Goal: Transaction & Acquisition: Purchase product/service

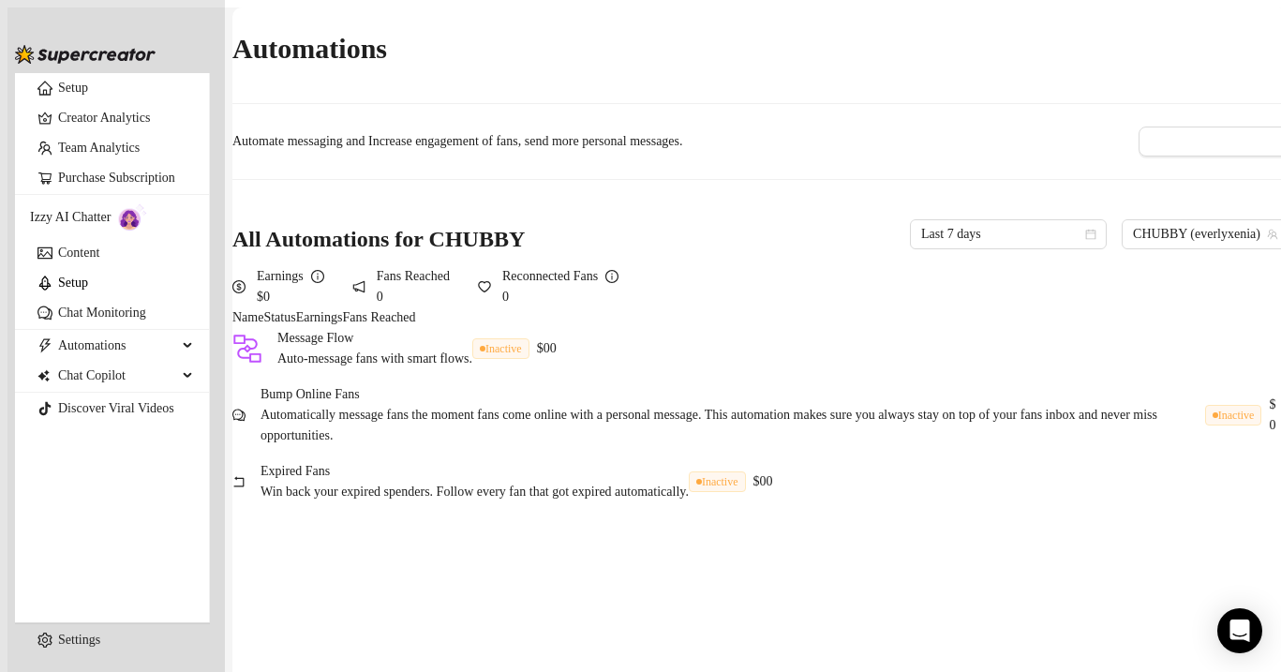
scroll to position [45, 0]
click at [125, 319] on link "Chat Monitoring" at bounding box center [102, 312] width 88 height 14
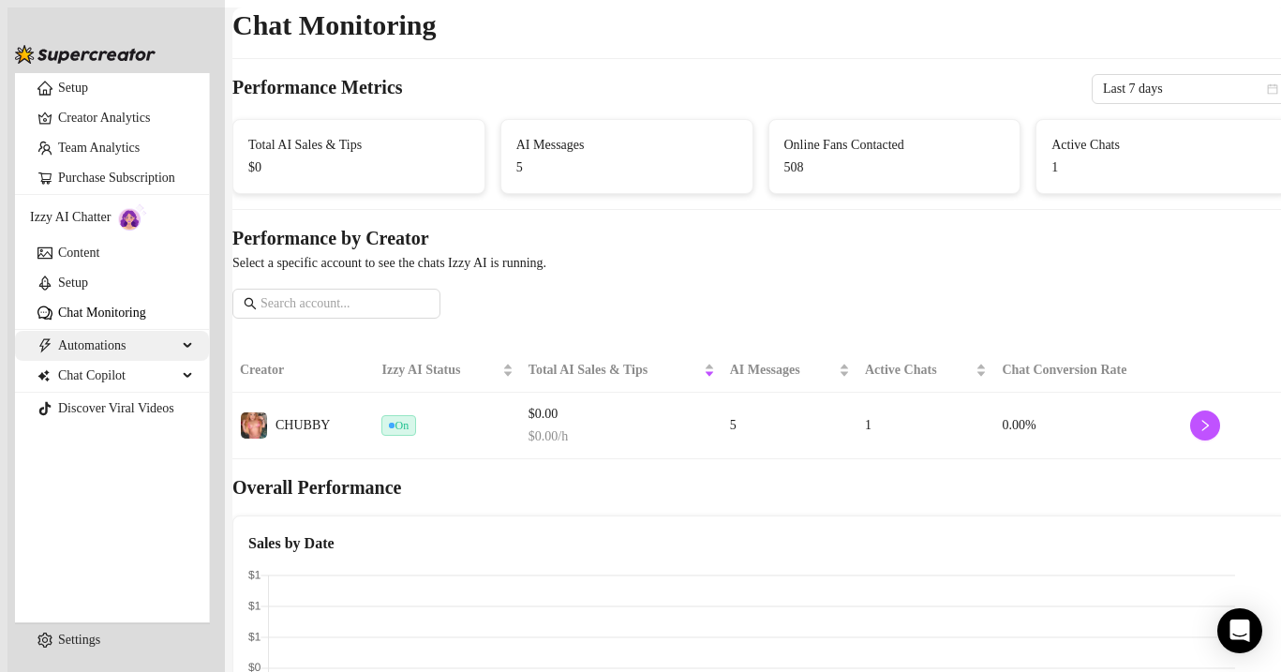
click at [96, 361] on span "Automations" at bounding box center [117, 346] width 119 height 30
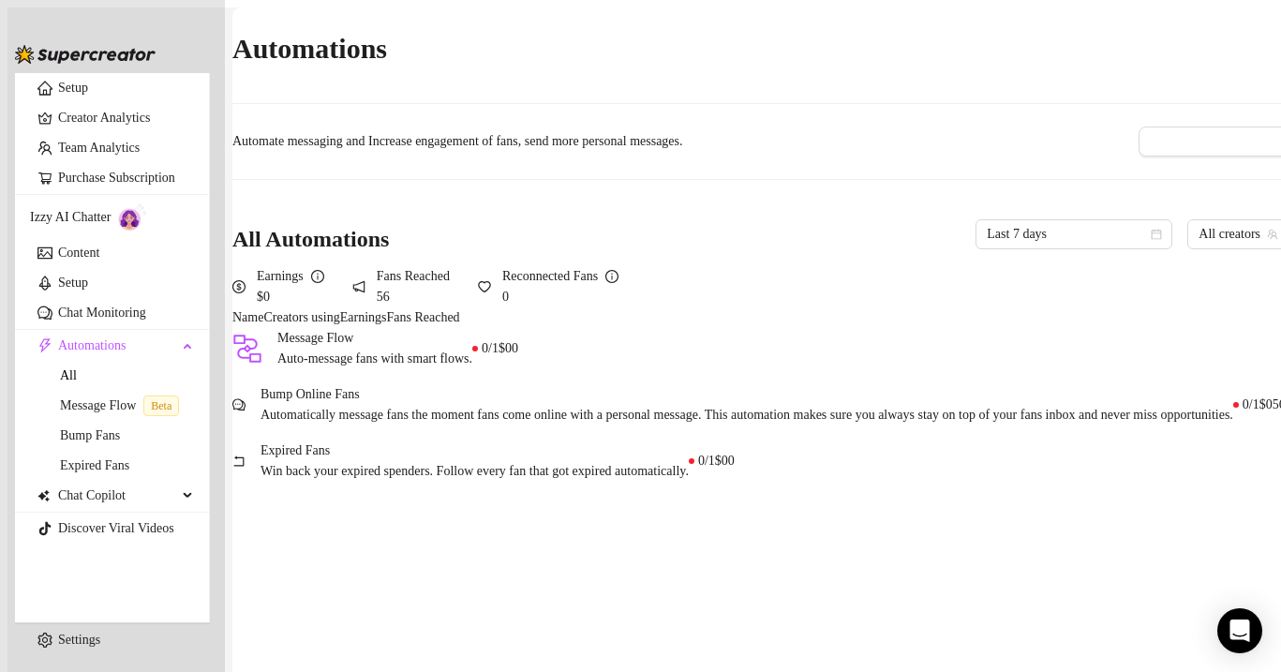
scroll to position [45, 0]
click at [107, 511] on span "Chat Copilot" at bounding box center [117, 496] width 119 height 30
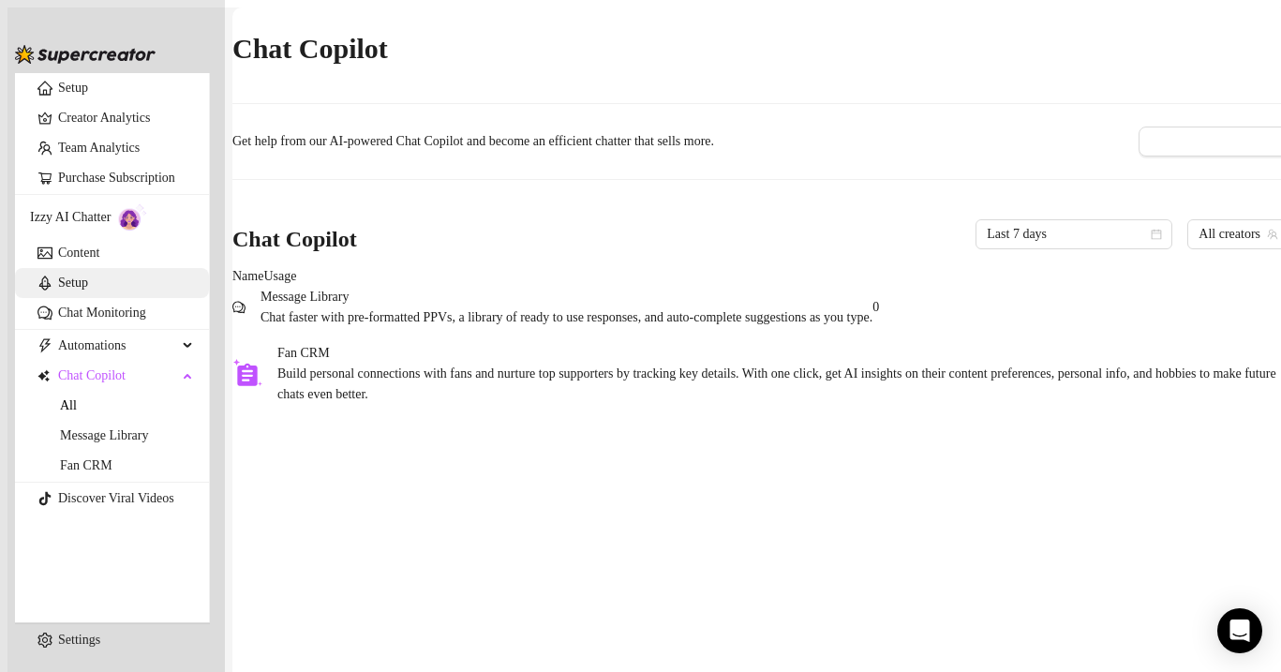
click at [83, 289] on link "Setup" at bounding box center [73, 282] width 30 height 14
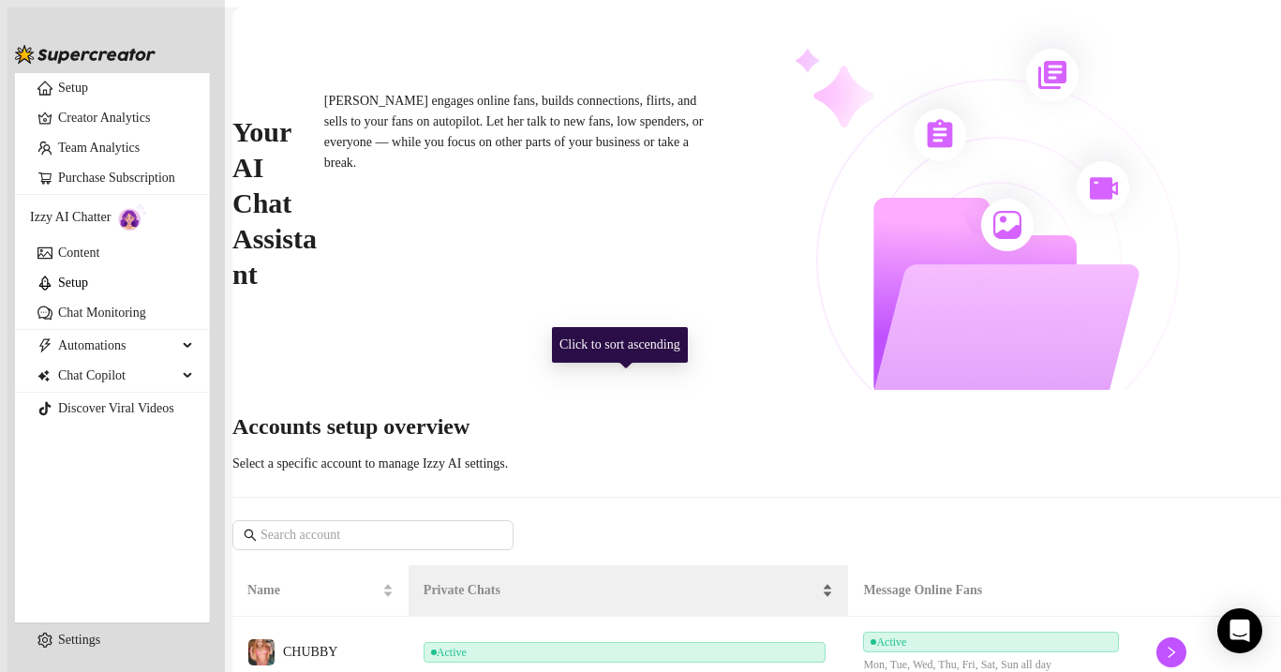
click at [655, 580] on div "Private Chats" at bounding box center [628, 590] width 410 height 21
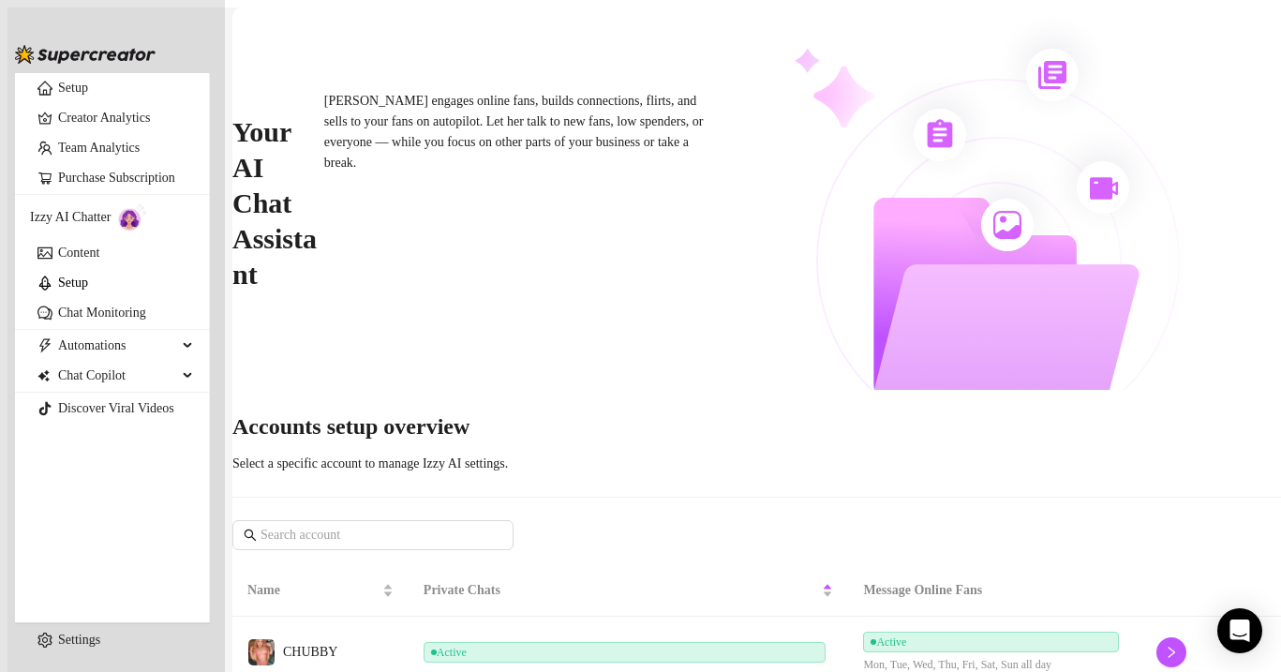
click at [643, 616] on td "Active" at bounding box center [628, 652] width 440 height 73
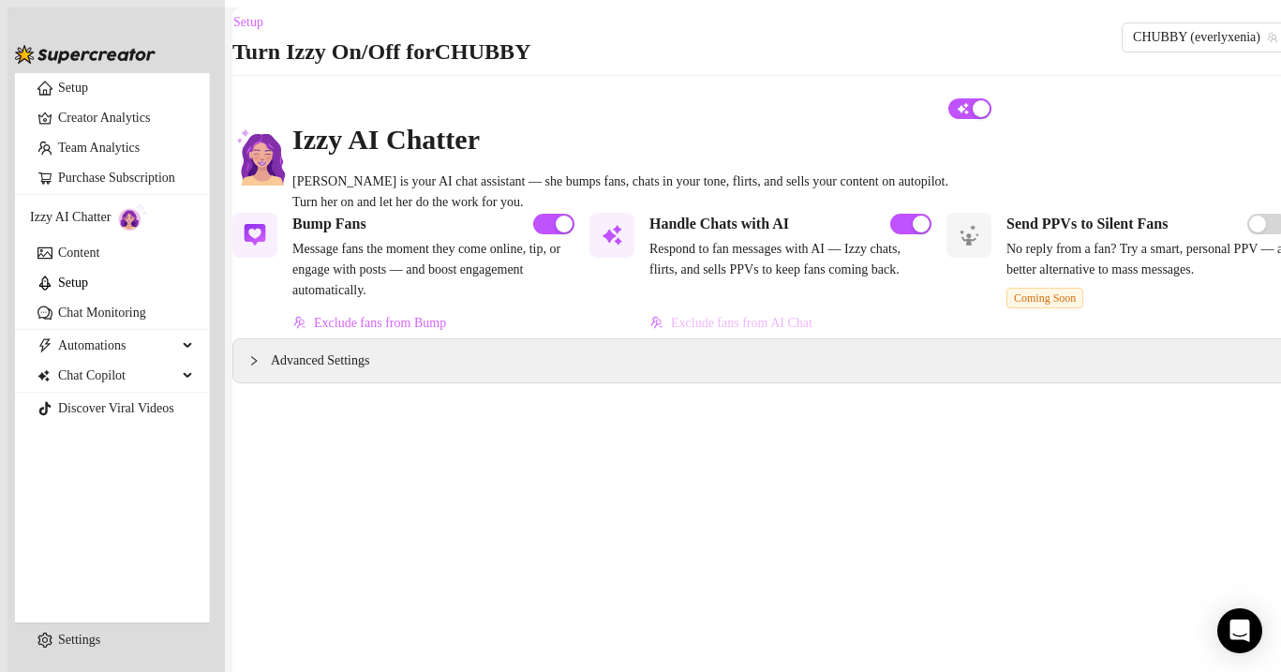
click at [722, 331] on span "Exclude fans from AI Chat" at bounding box center [741, 323] width 141 height 15
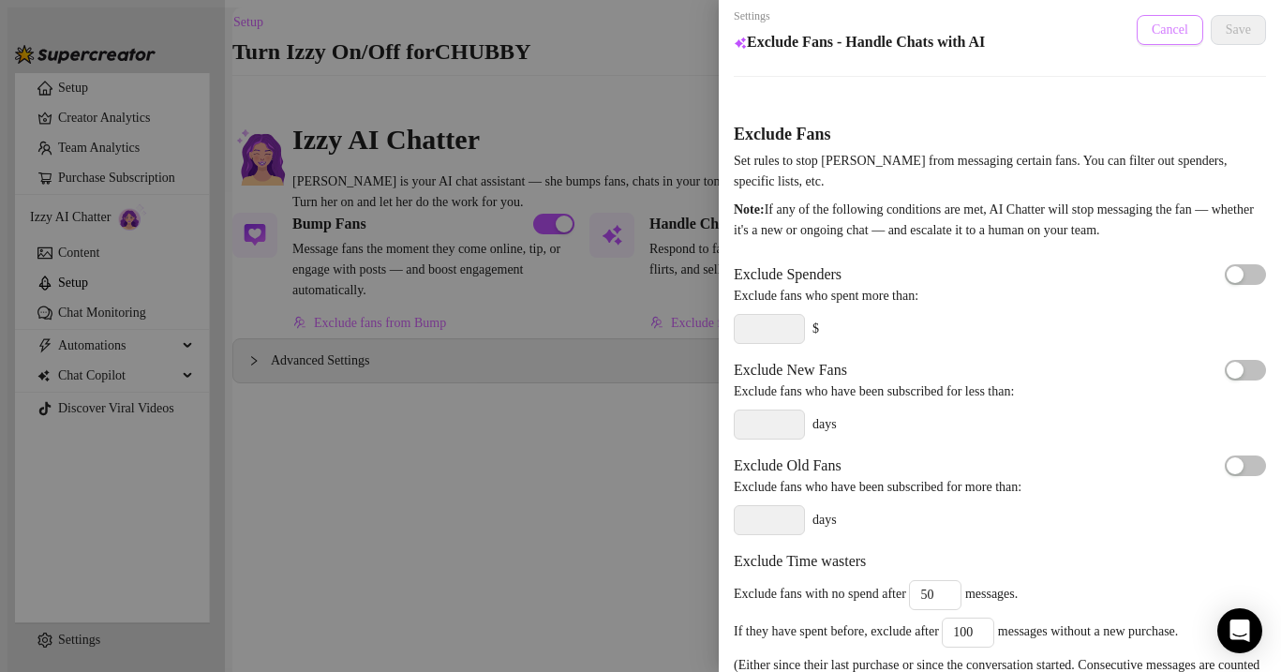
click at [1161, 26] on span "Cancel" at bounding box center [1169, 29] width 37 height 15
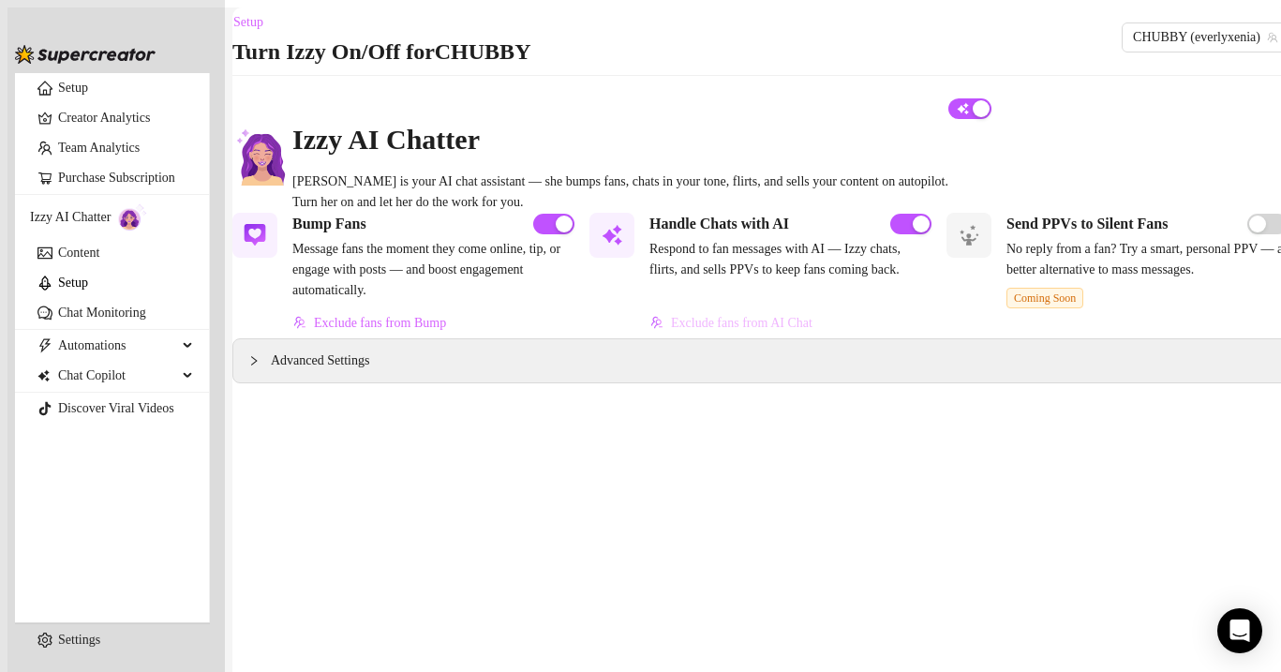
click at [746, 331] on span "Exclude fans from AI Chat" at bounding box center [741, 323] width 141 height 15
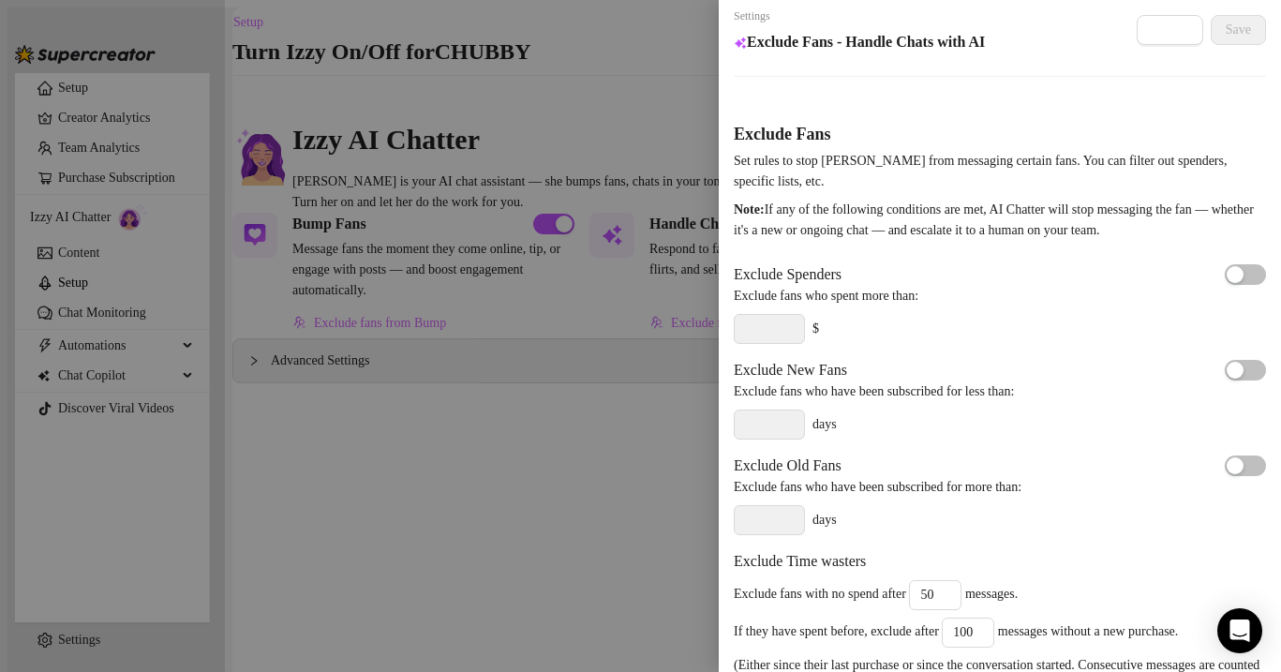
click at [687, 143] on div at bounding box center [640, 336] width 1281 height 672
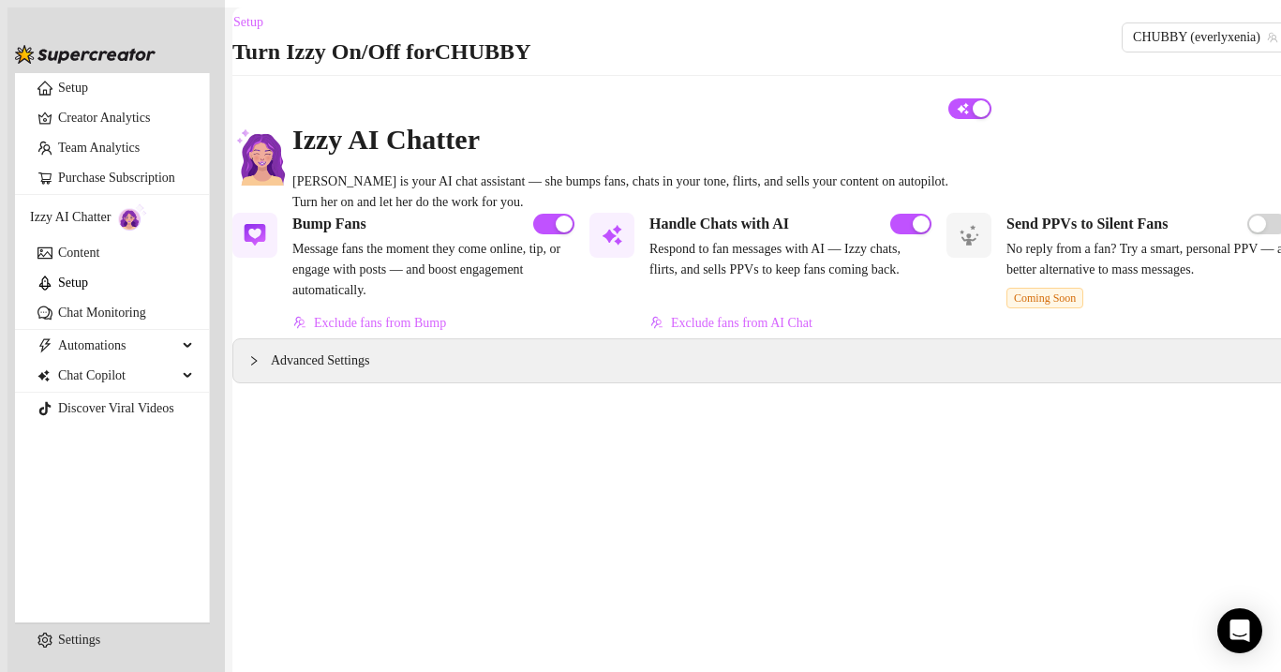
click at [733, 280] on span "Respond to fan messages with AI — Izzy chats, flirts, and sells PPVs to keep fa…" at bounding box center [790, 259] width 282 height 41
click at [369, 371] on span "Advanced Settings" at bounding box center [320, 360] width 98 height 21
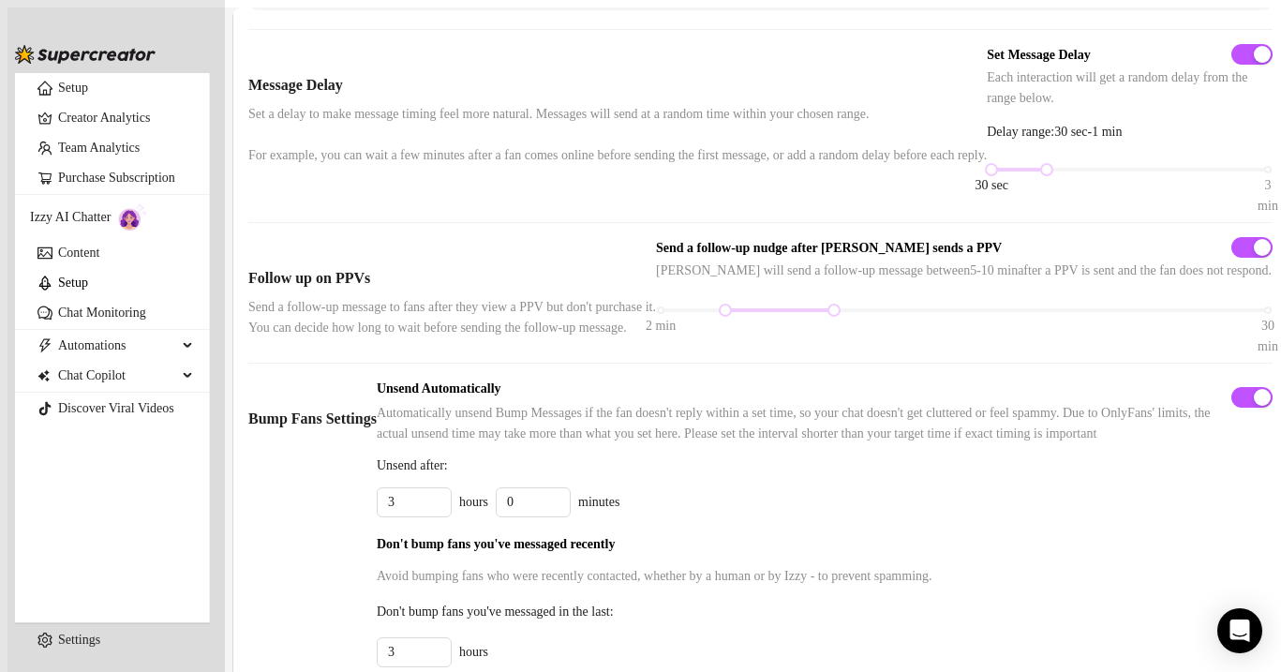
scroll to position [425, 0]
drag, startPoint x: 832, startPoint y: 263, endPoint x: 806, endPoint y: 264, distance: 26.2
click at [991, 173] on div "30 sec 3 min" at bounding box center [1129, 167] width 276 height 11
click at [991, 172] on div at bounding box center [1018, 167] width 55 height 9
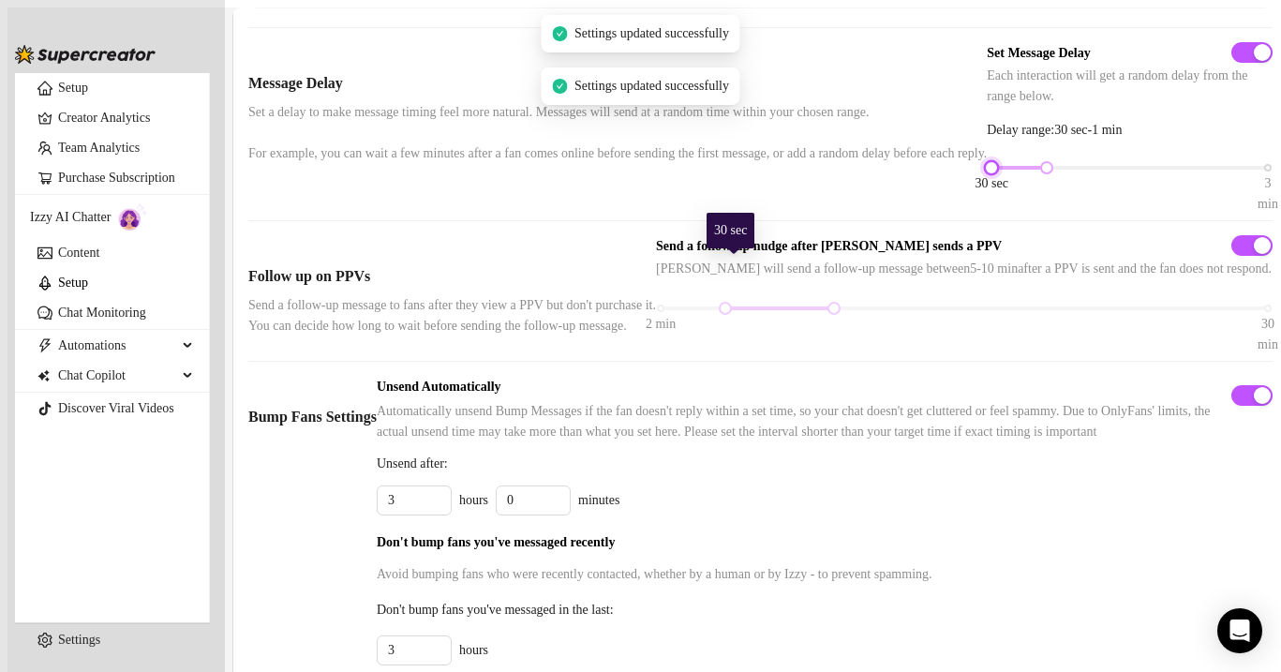
drag, startPoint x: 781, startPoint y: 264, endPoint x: 736, endPoint y: 263, distance: 45.0
click at [991, 173] on div "30 sec 3 min" at bounding box center [1129, 167] width 276 height 11
click at [986, 172] on div at bounding box center [990, 167] width 9 height 9
drag, startPoint x: 837, startPoint y: 259, endPoint x: 709, endPoint y: 269, distance: 128.7
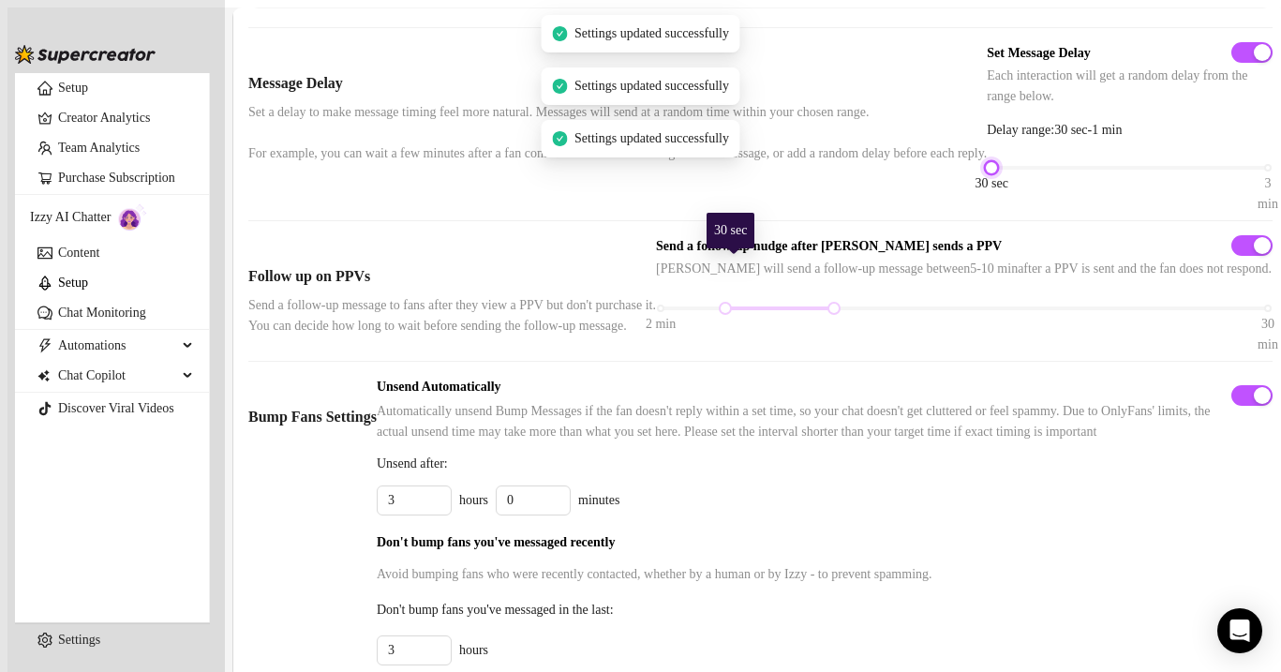
click at [986, 201] on div "Set Message Delay Each interaction will get a random delay from the range below…" at bounding box center [1129, 124] width 286 height 155
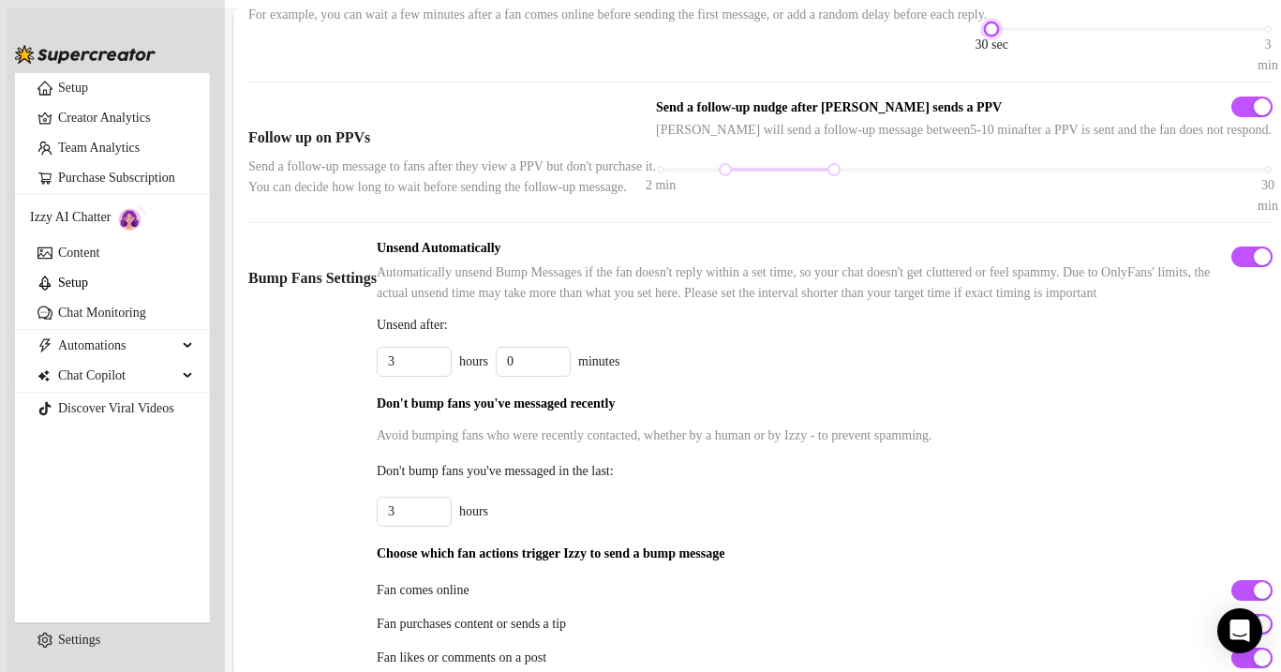
scroll to position [572, 0]
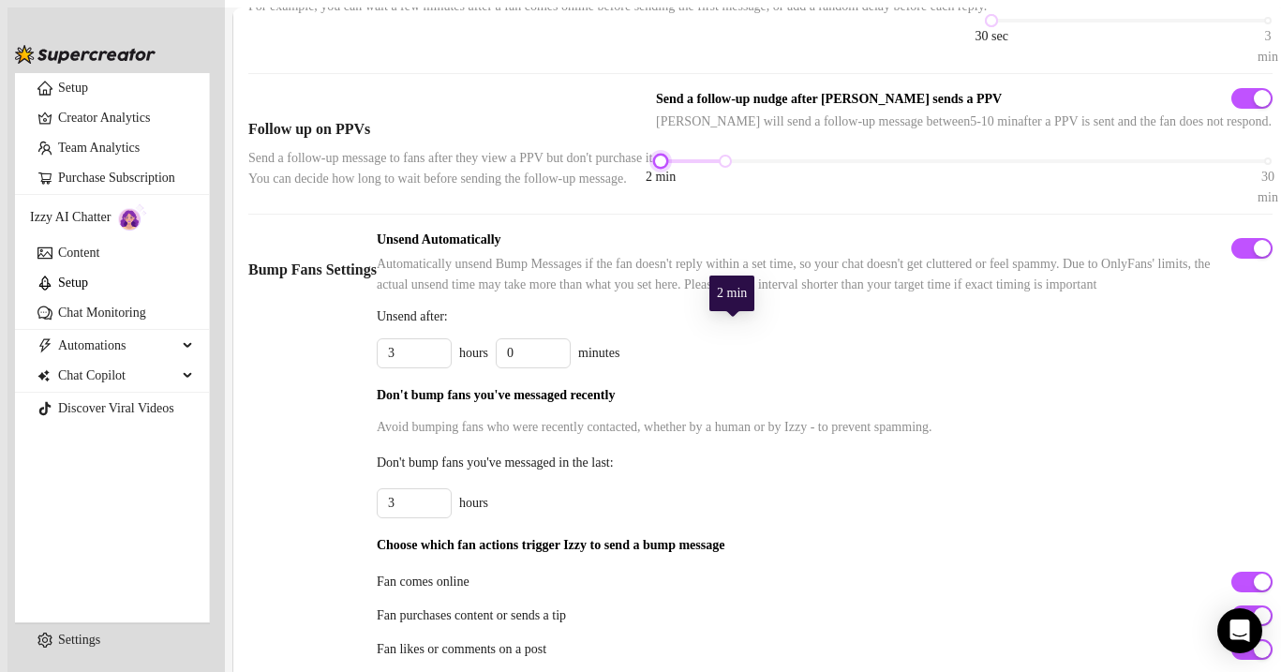
drag, startPoint x: 866, startPoint y: 327, endPoint x: 690, endPoint y: 329, distance: 175.2
click at [690, 195] on div "Follow up on PPVs Send a follow-up message to fans after they view a PPV but do…" at bounding box center [760, 144] width 1024 height 102
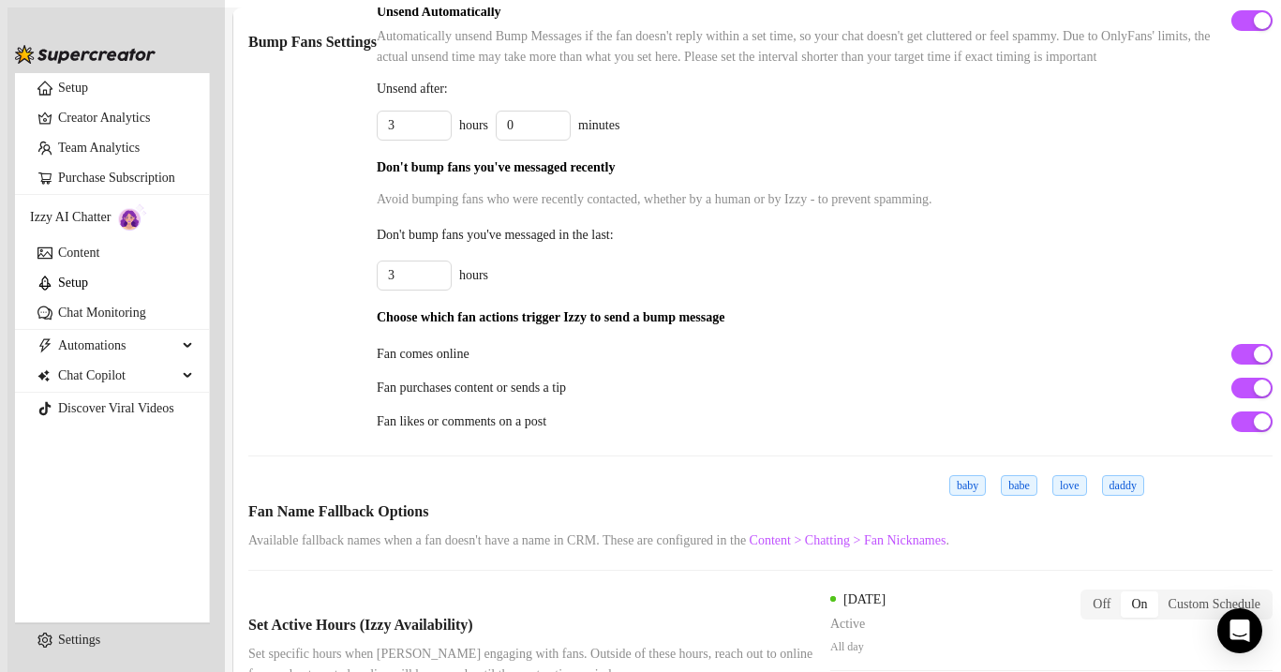
scroll to position [0, 0]
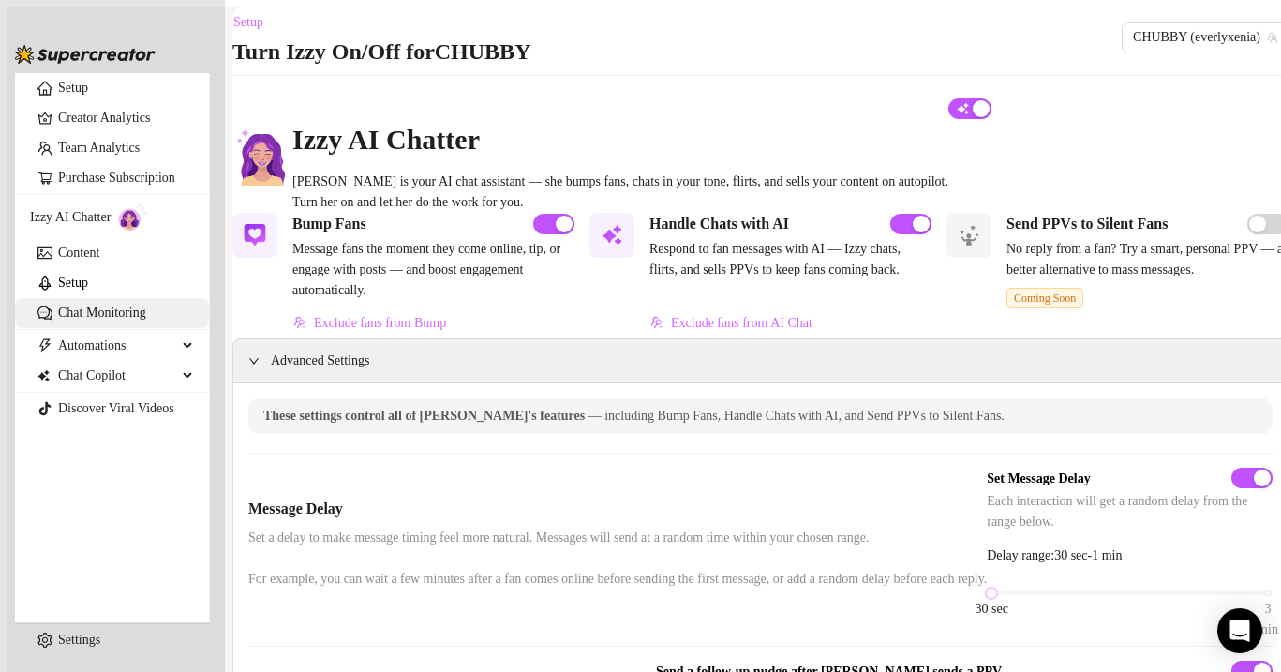
click at [95, 319] on link "Chat Monitoring" at bounding box center [102, 312] width 88 height 14
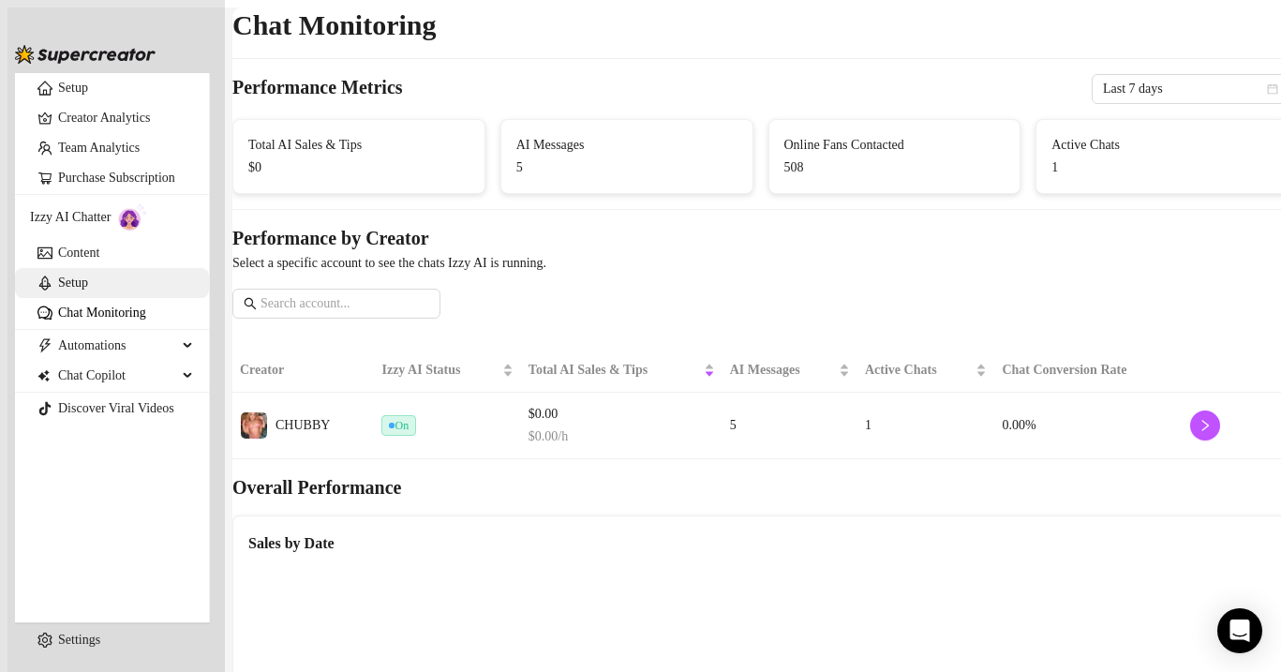
click at [88, 289] on link "Setup" at bounding box center [73, 282] width 30 height 14
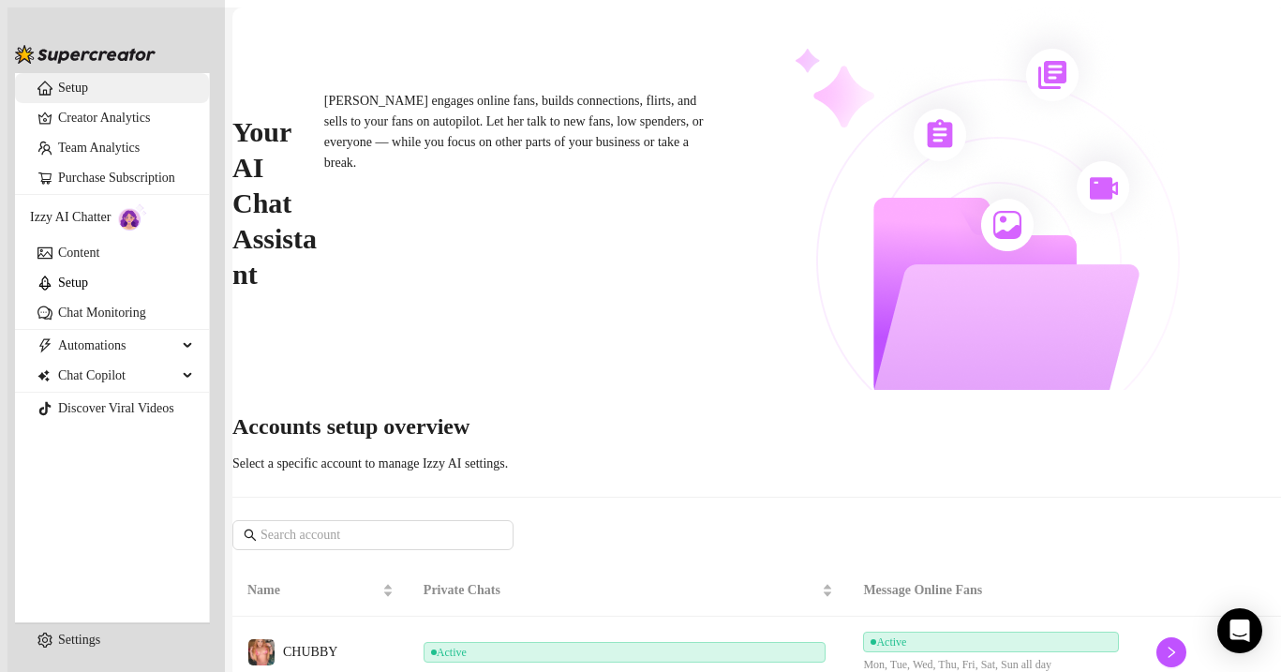
click at [88, 89] on link "Setup" at bounding box center [73, 88] width 30 height 14
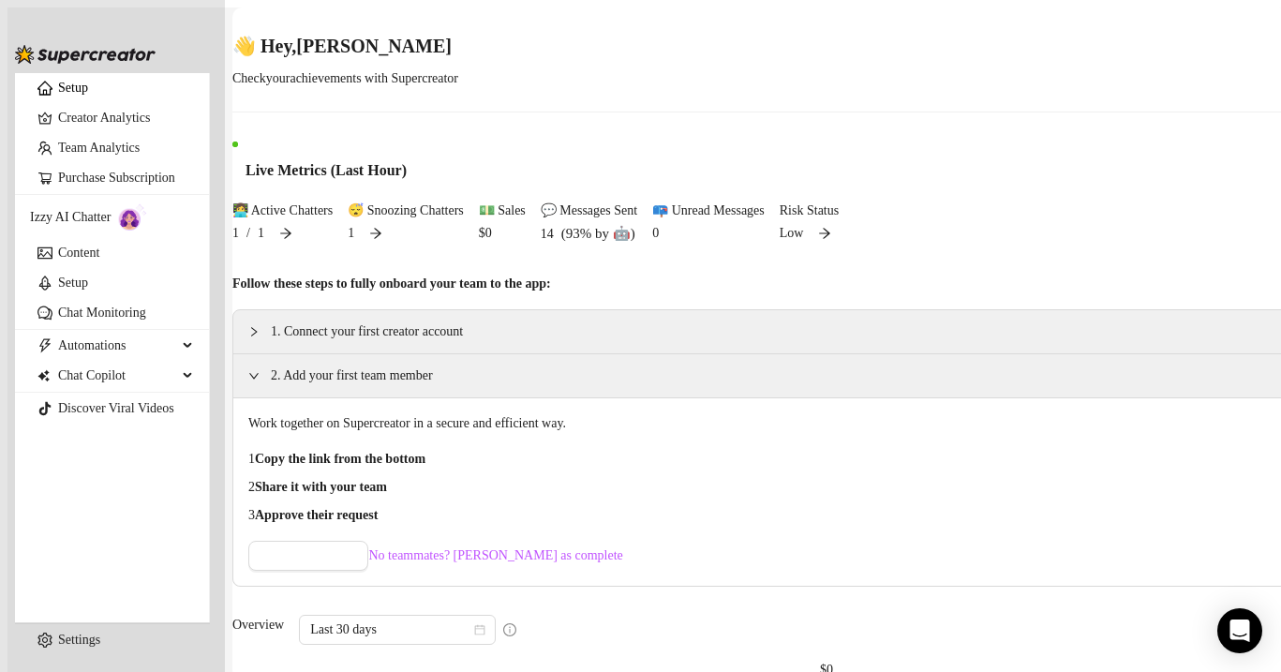
click at [818, 240] on icon "arrow-right" at bounding box center [824, 233] width 13 height 13
click at [81, 185] on link "Purchase Subscription" at bounding box center [116, 177] width 117 height 14
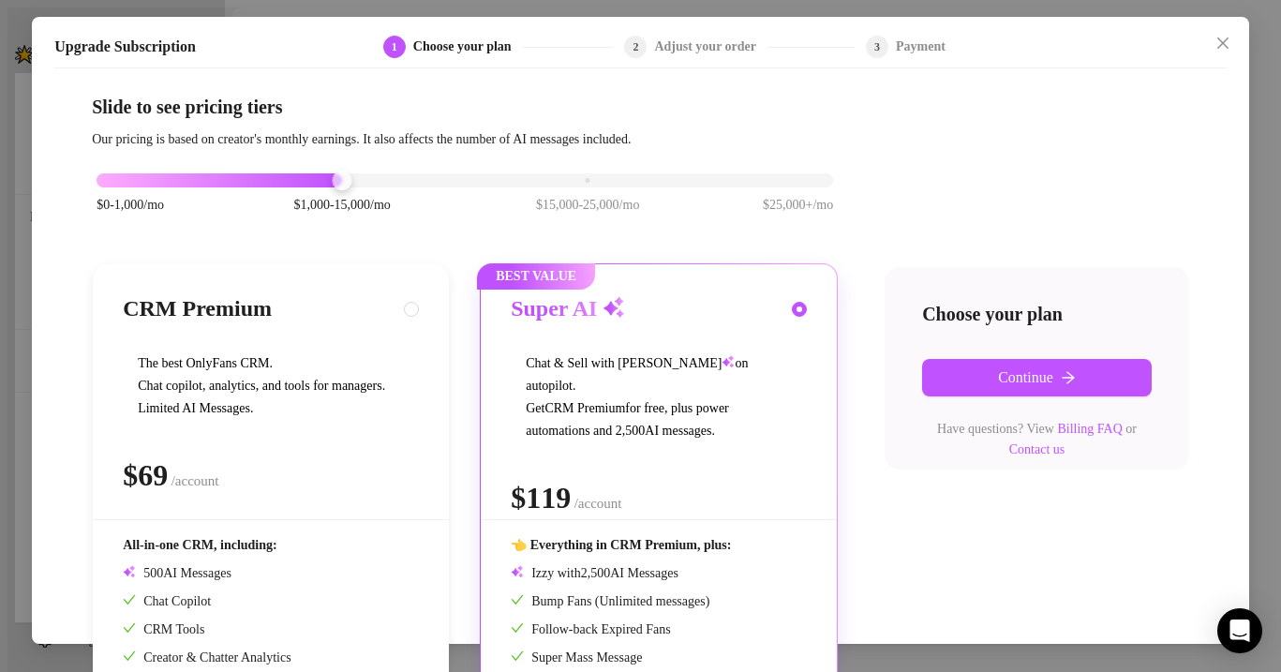
scroll to position [200, 0]
click at [1226, 41] on icon "close" at bounding box center [1222, 43] width 15 height 15
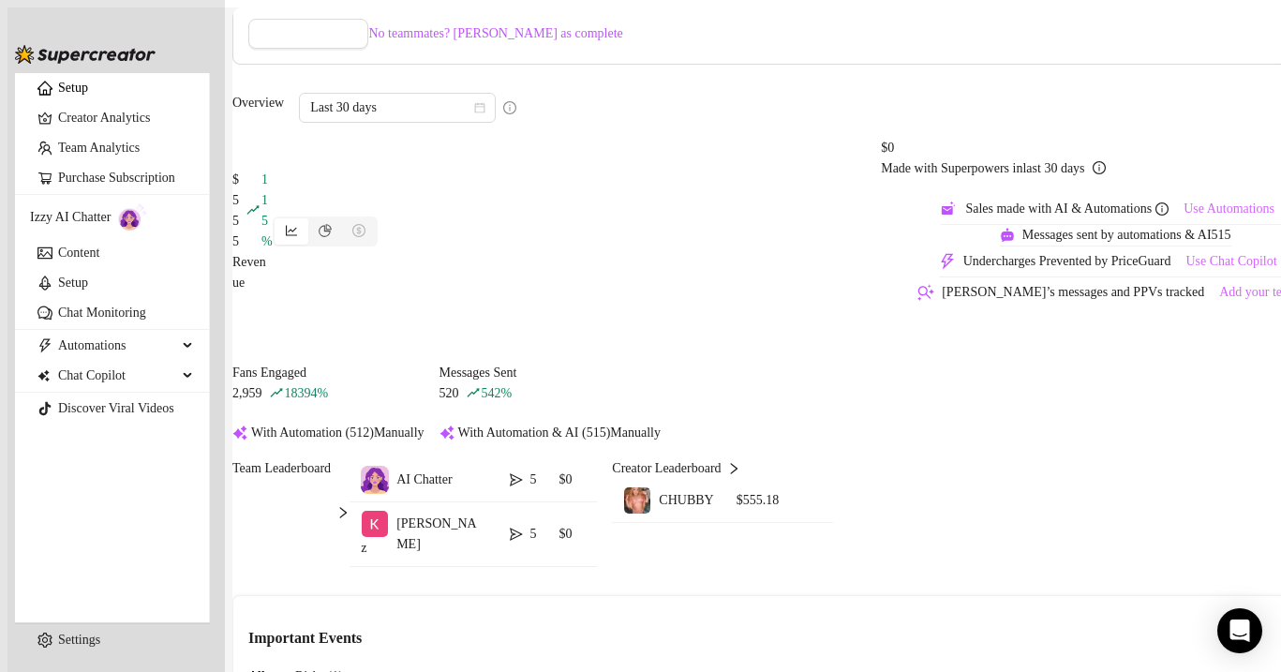
scroll to position [559, 0]
